Goal: Task Accomplishment & Management: Manage account settings

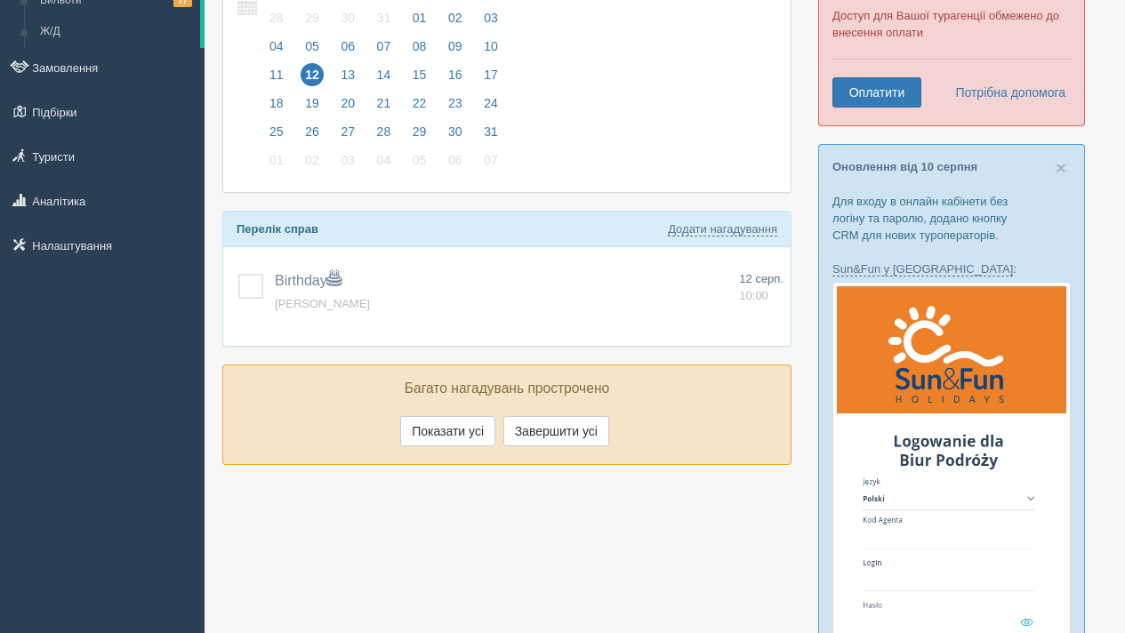
scroll to position [139, 0]
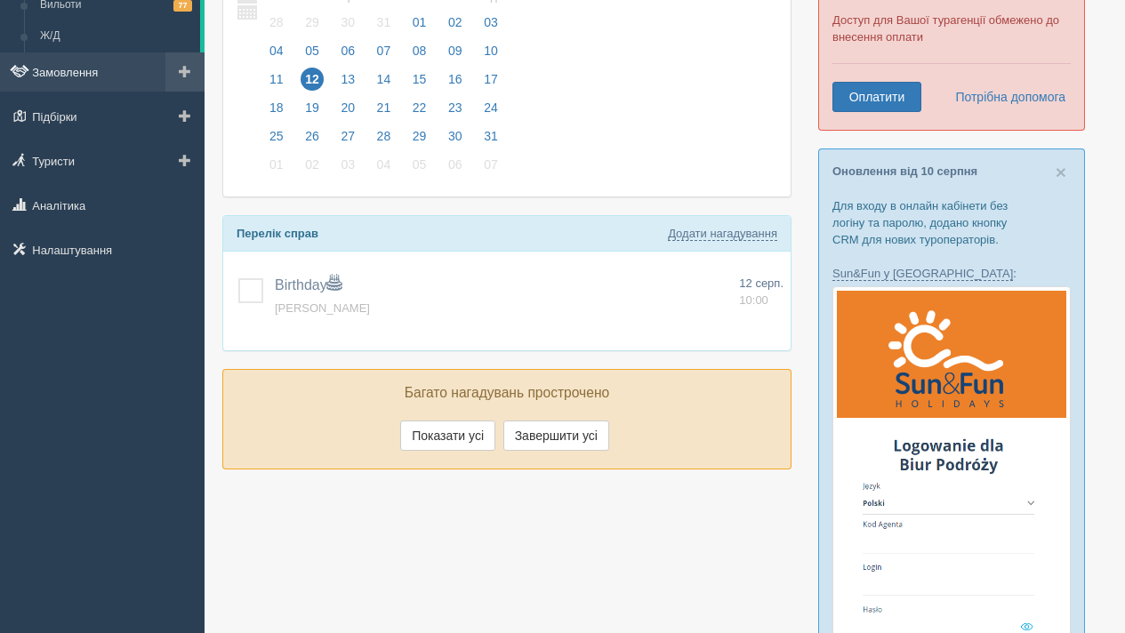
click at [109, 73] on link "Замовлення" at bounding box center [102, 71] width 205 height 39
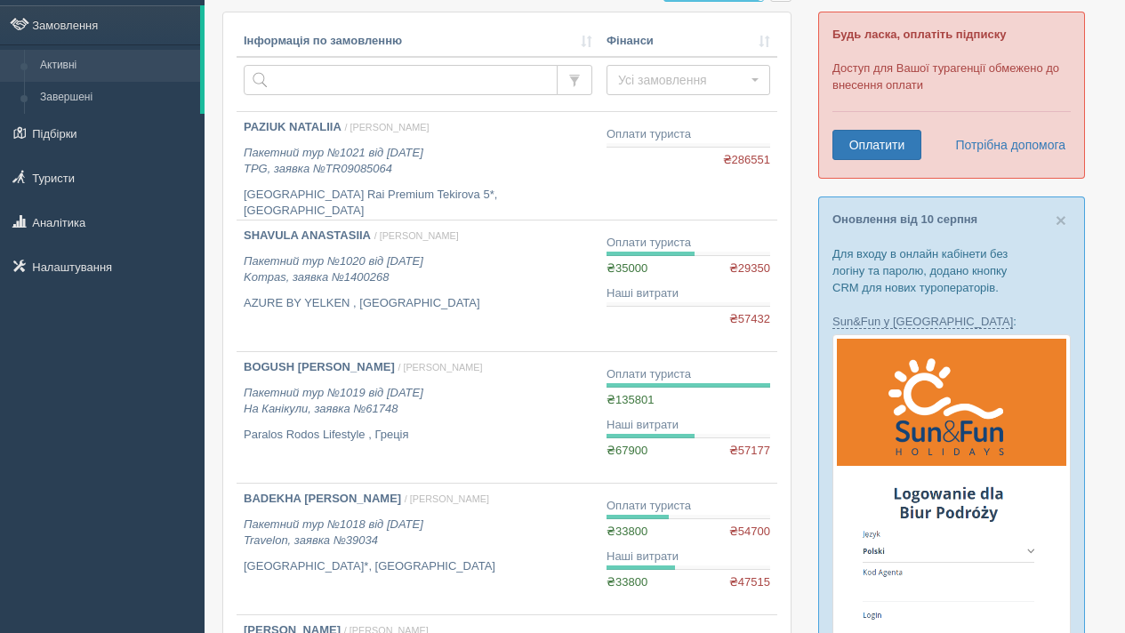
scroll to position [101, 0]
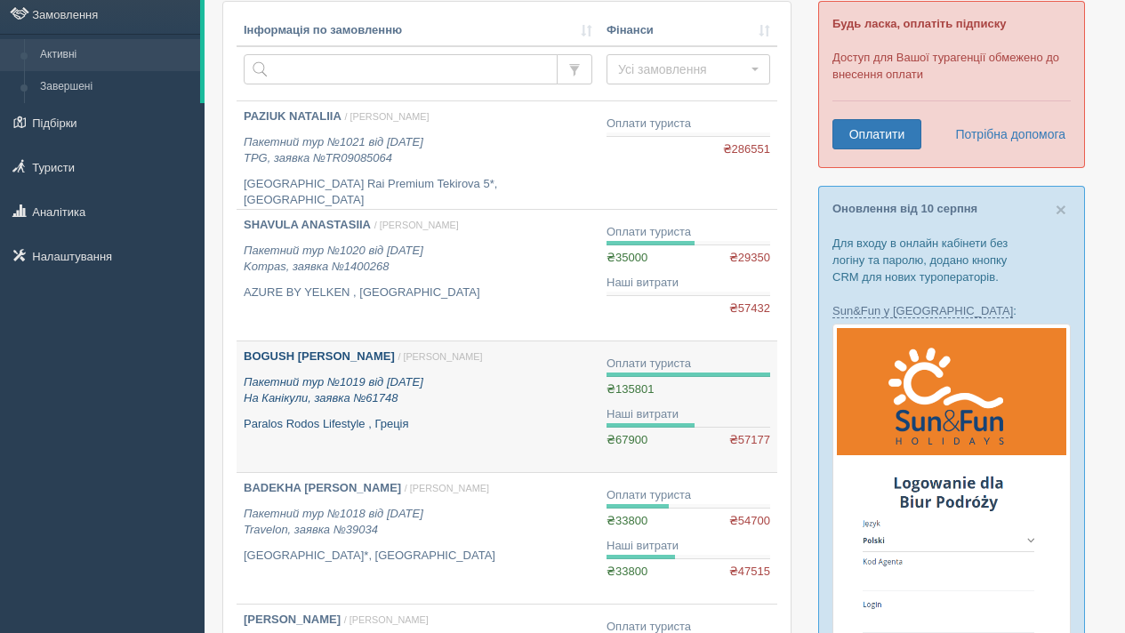
click at [318, 400] on icon "Пакетний тур №1019 від 29.07.2025 На Канікули, заявка №61748" at bounding box center [334, 390] width 180 height 30
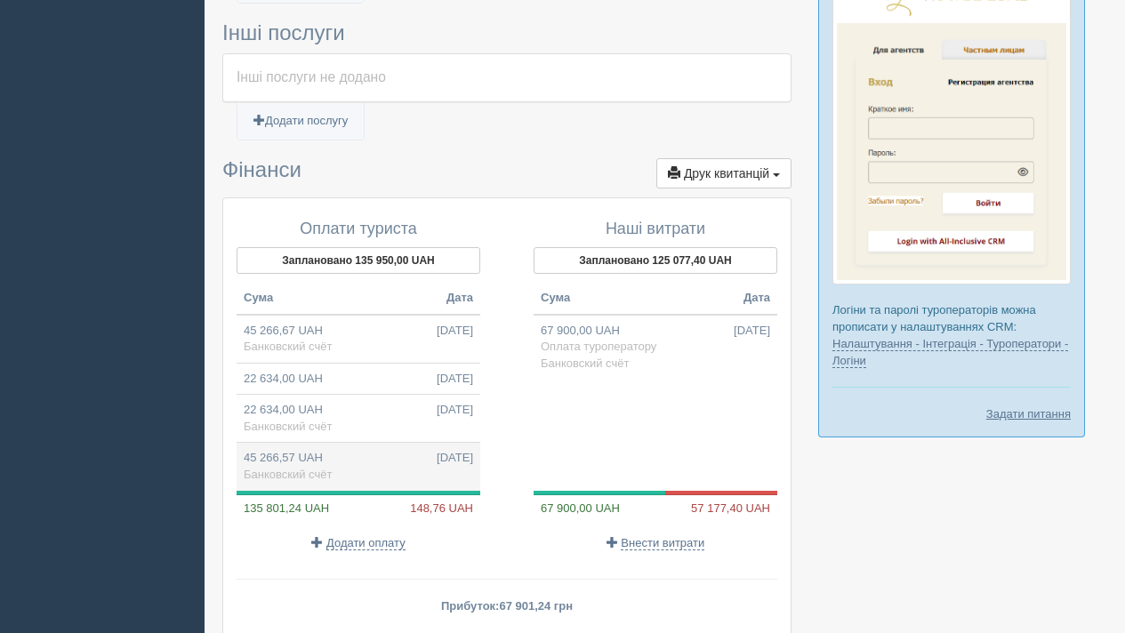
scroll to position [1387, 0]
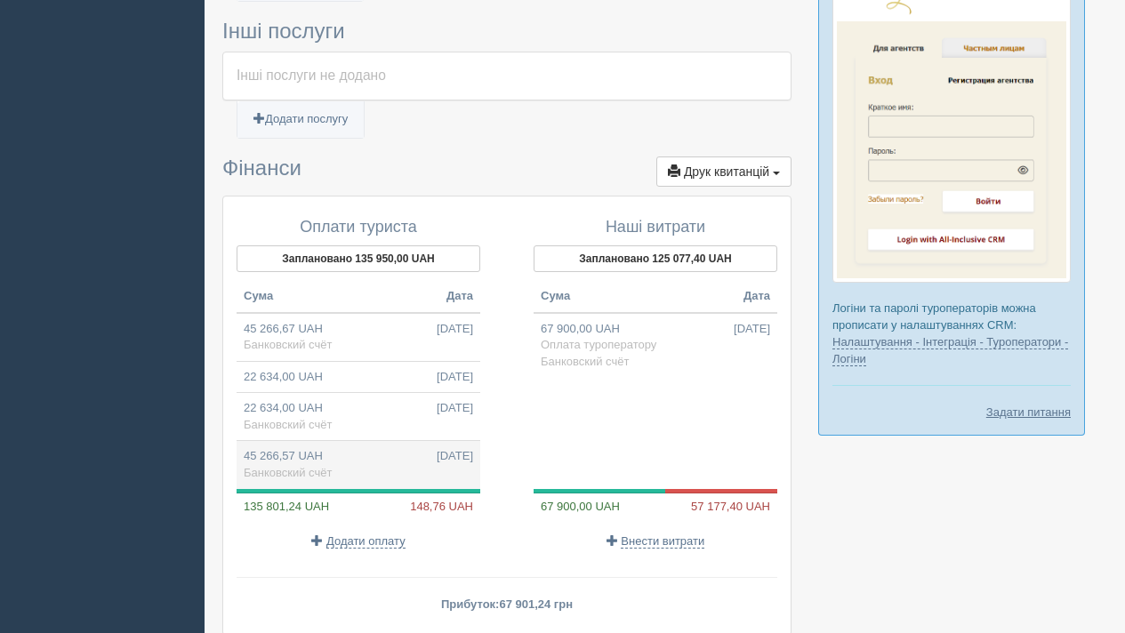
click at [437, 459] on span "[DATE]" at bounding box center [455, 456] width 36 height 17
type input "45266.57"
type input "[DATE]"
select select "495"
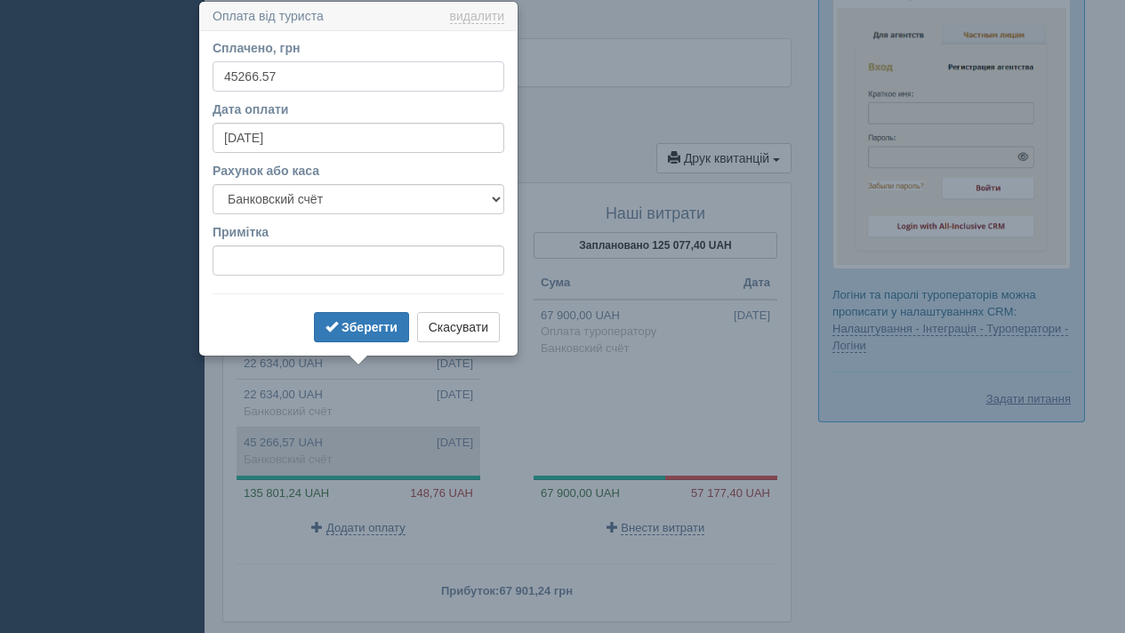
scroll to position [1401, 0]
click at [463, 330] on button "Скасувати" at bounding box center [458, 326] width 83 height 30
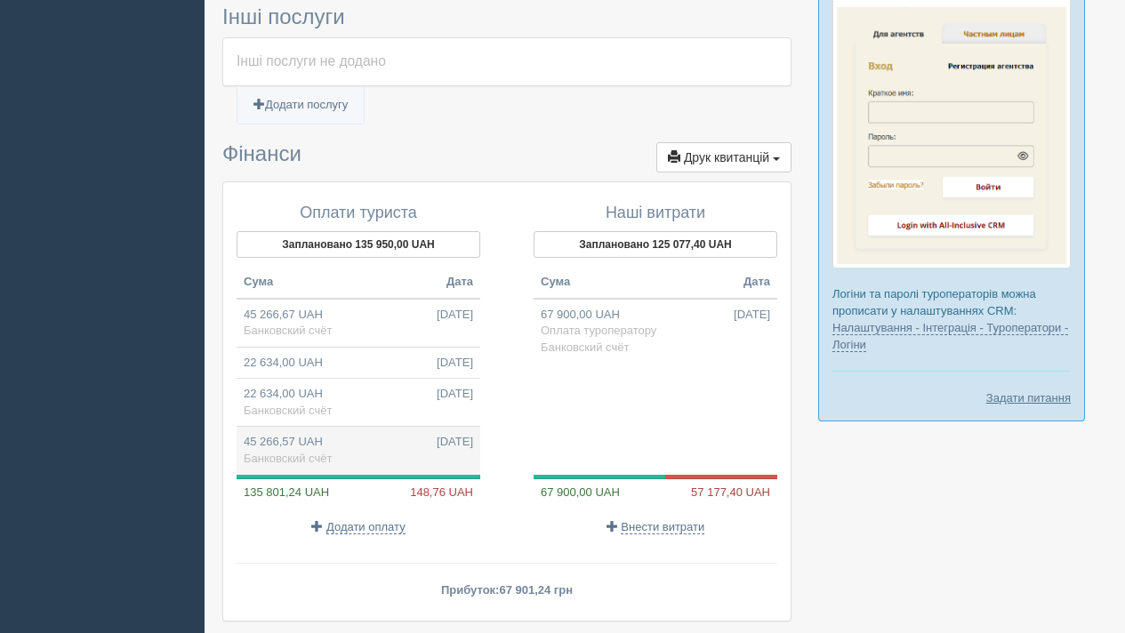
click at [370, 445] on td "45 266,57 UAH [DATE] Банковский счёт" at bounding box center [359, 451] width 244 height 48
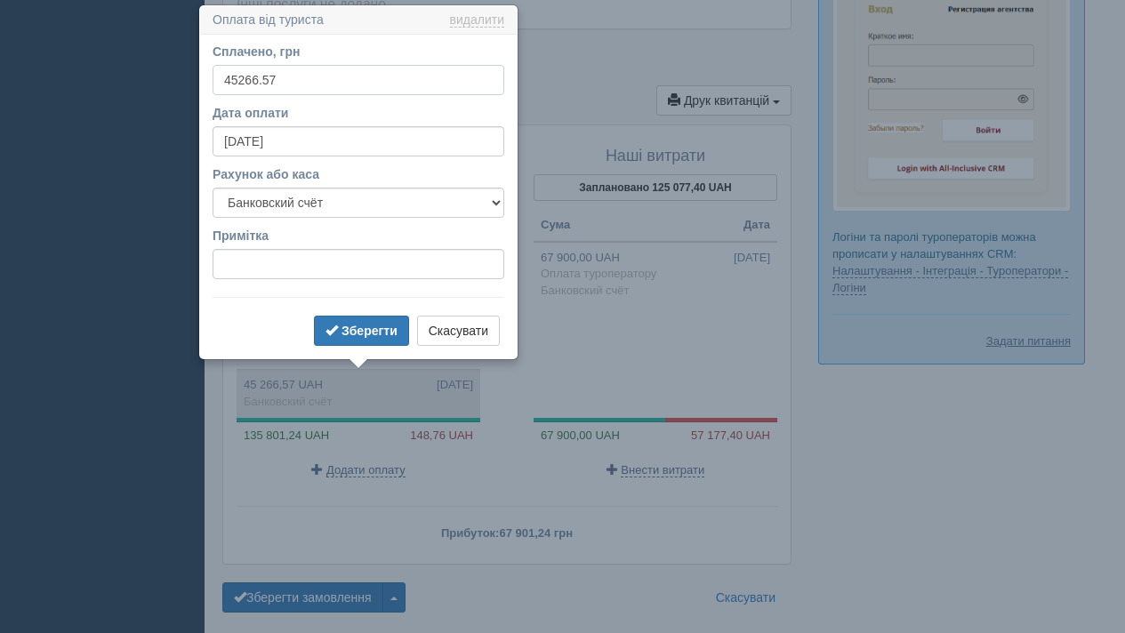
scroll to position [1462, 0]
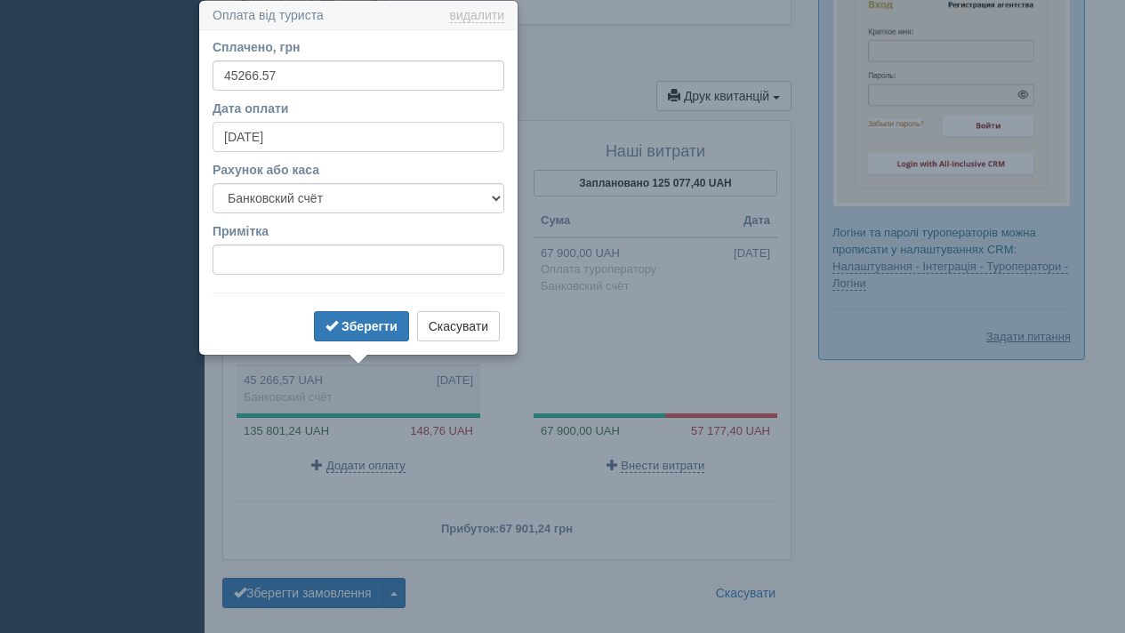
click at [301, 145] on input "[DATE]" at bounding box center [359, 137] width 292 height 30
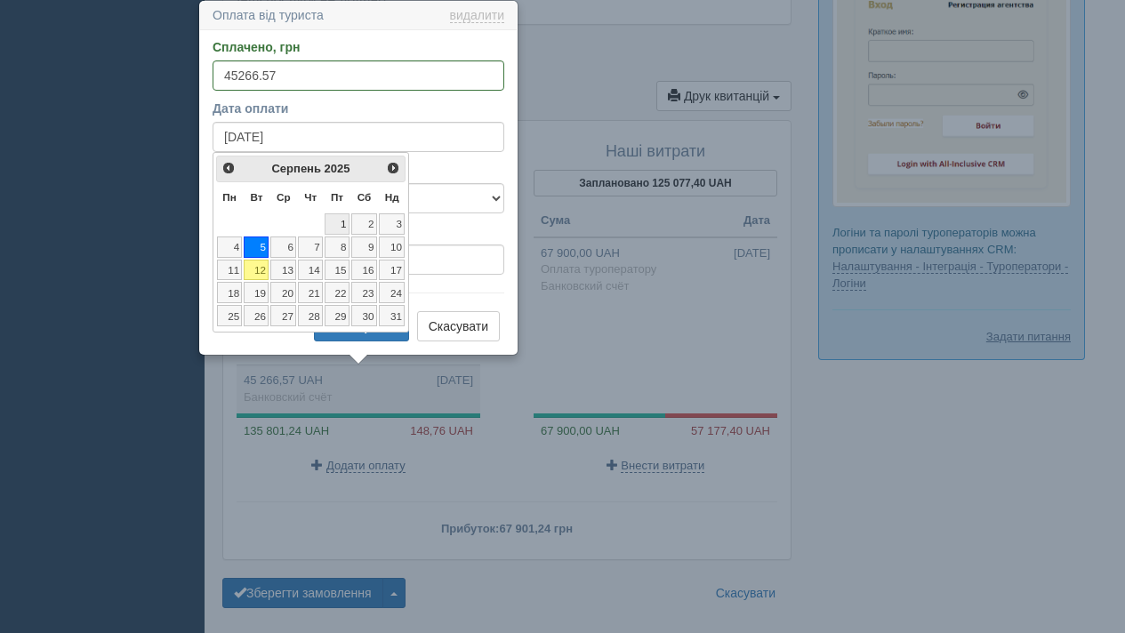
click at [336, 226] on link "1" at bounding box center [337, 224] width 25 height 21
type input "[DATE]"
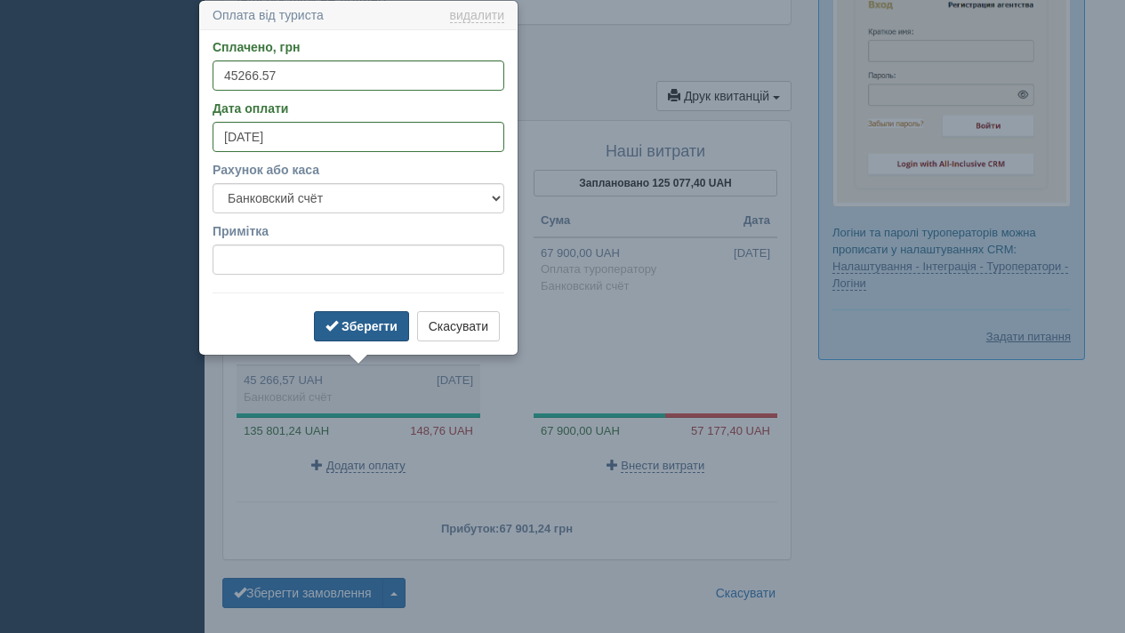
click at [342, 327] on b "Зберегти" at bounding box center [370, 326] width 56 height 14
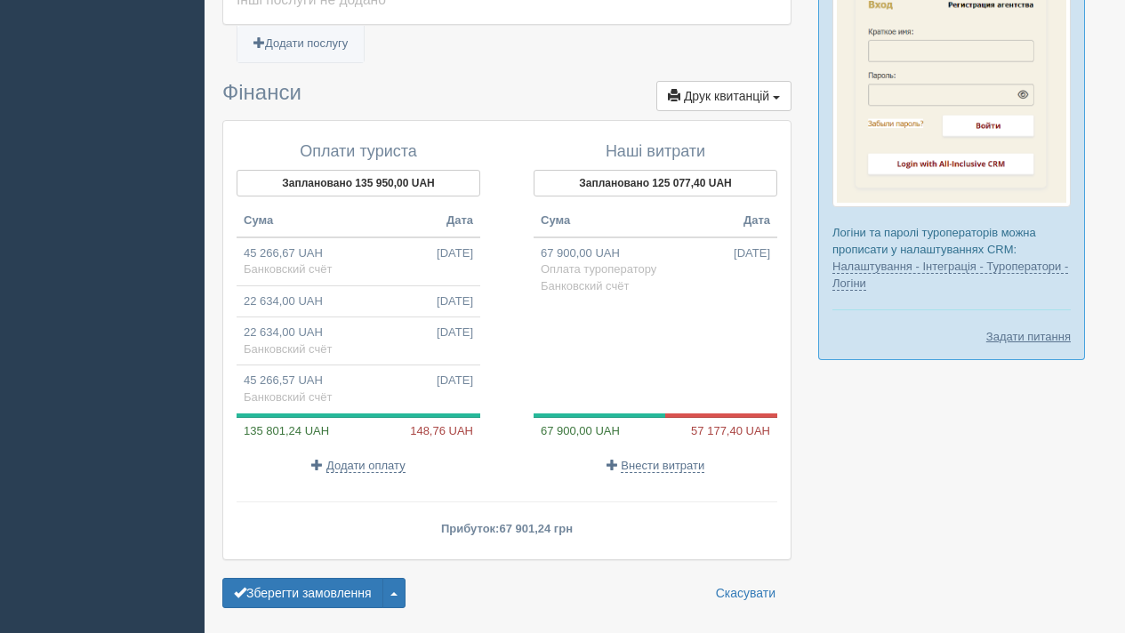
click at [542, 344] on div at bounding box center [656, 358] width 244 height 112
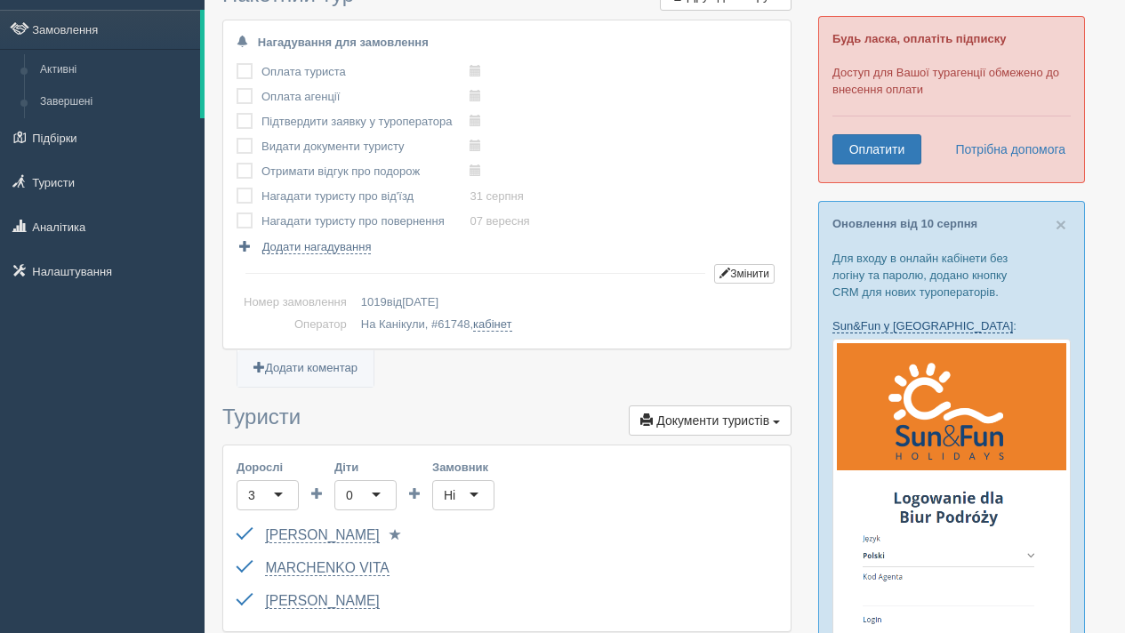
scroll to position [0, 0]
